Goal: Task Accomplishment & Management: Use online tool/utility

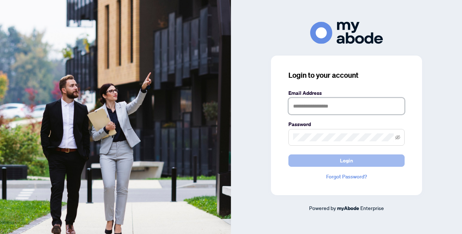
type input "**********"
click at [329, 160] on button "Login" at bounding box center [346, 160] width 116 height 12
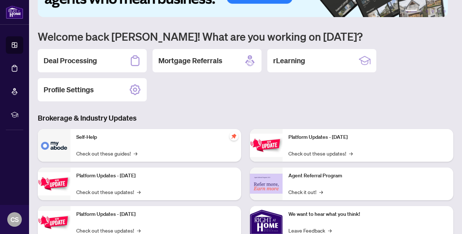
scroll to position [73, 0]
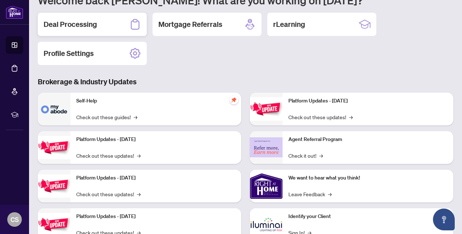
click at [71, 29] on div "Deal Processing" at bounding box center [92, 24] width 109 height 23
